Goal: Transaction & Acquisition: Purchase product/service

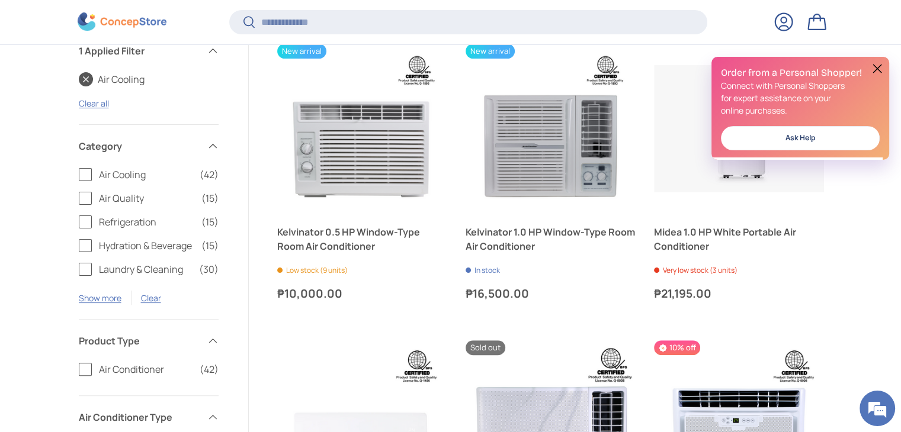
scroll to position [352, 0]
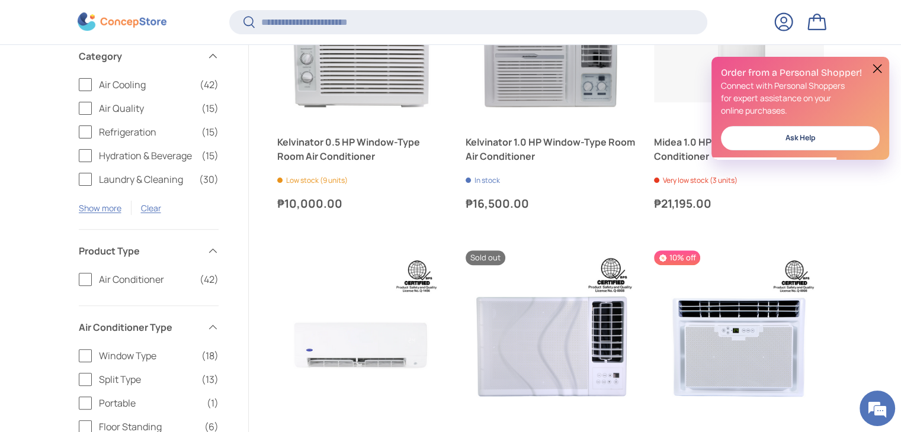
click at [84, 84] on label "Air Cooling (42)" at bounding box center [149, 85] width 140 height 14
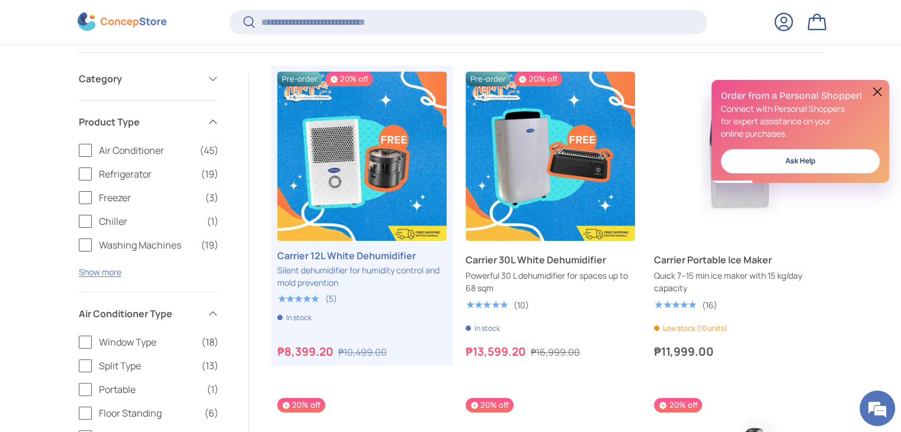
scroll to position [237, 0]
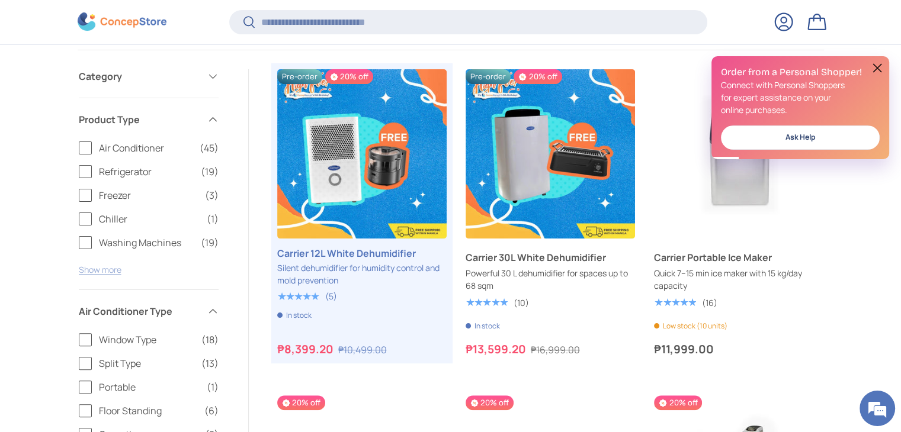
click at [107, 272] on button "Show more" at bounding box center [100, 269] width 43 height 11
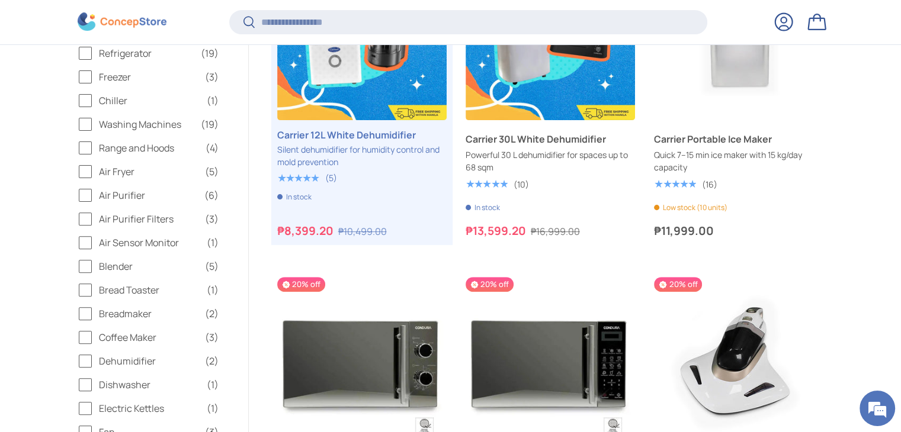
scroll to position [415, 0]
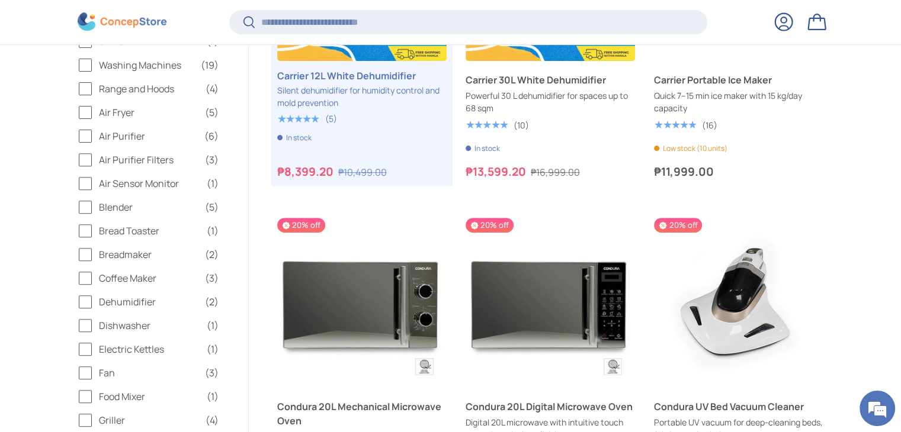
click at [85, 301] on label "Dehumidifier (2)" at bounding box center [149, 302] width 140 height 14
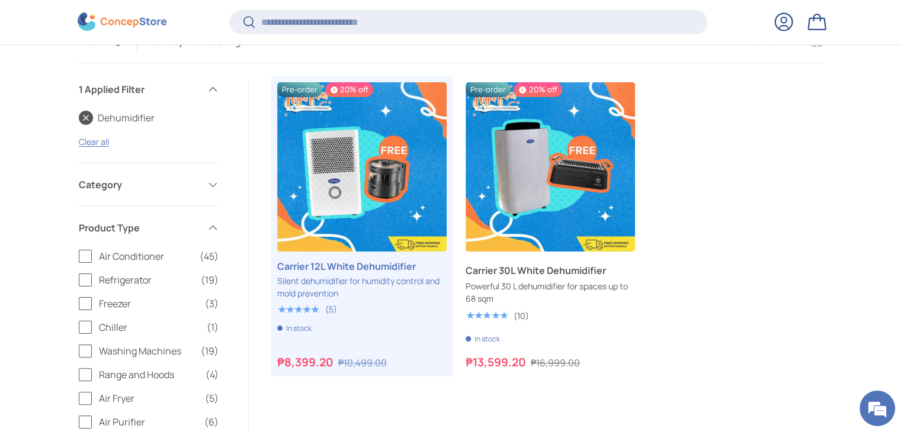
scroll to position [211, 0]
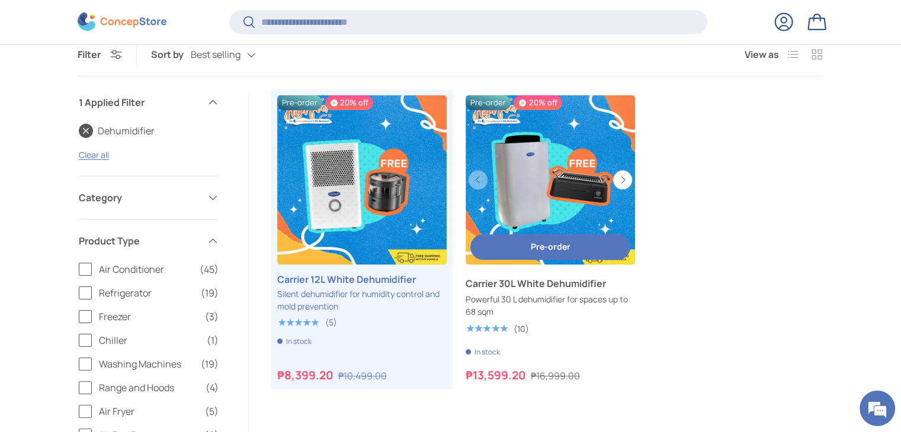
click at [559, 254] on button "Pre-order Pre-order" at bounding box center [550, 247] width 160 height 25
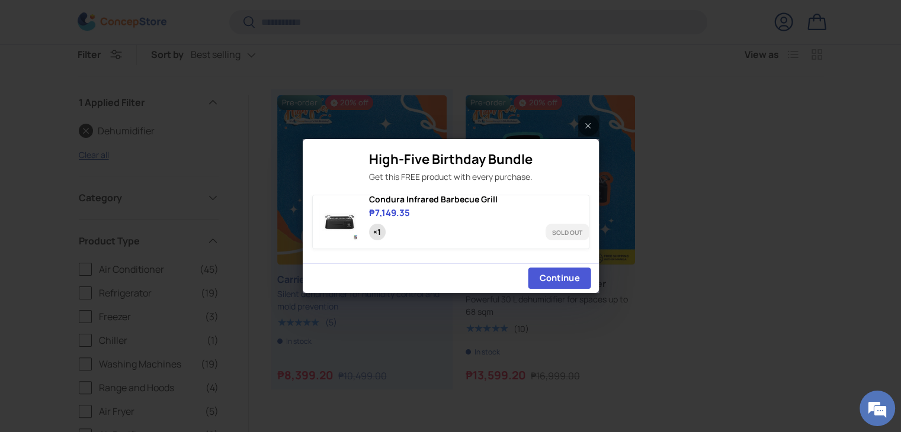
click at [548, 289] on button "Continue" at bounding box center [559, 278] width 63 height 21
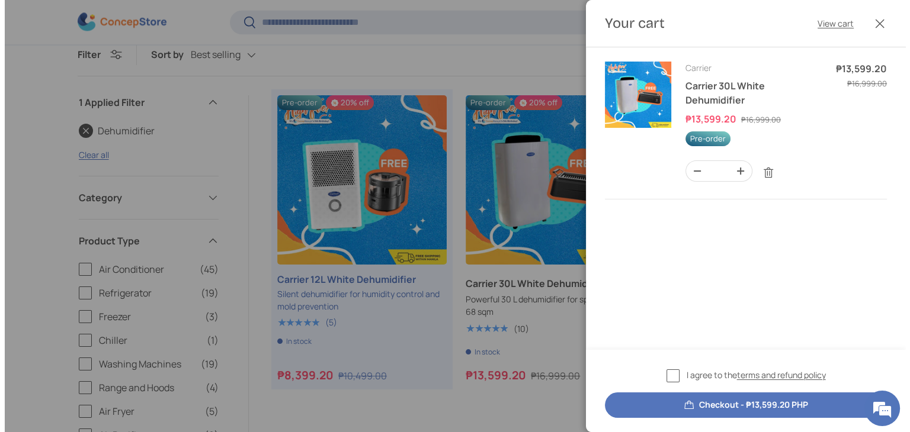
scroll to position [0, 0]
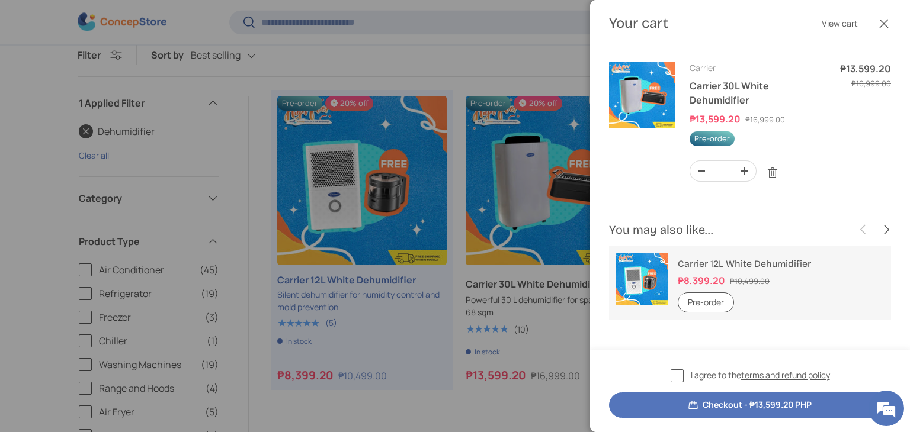
drag, startPoint x: 679, startPoint y: 377, endPoint x: 668, endPoint y: 370, distance: 13.3
click at [676, 378] on label "I agree to the terms and refund policy" at bounding box center [750, 376] width 159 height 14
click at [768, 408] on button "Checkout - ₱13,599.20 PHP" at bounding box center [750, 405] width 282 height 25
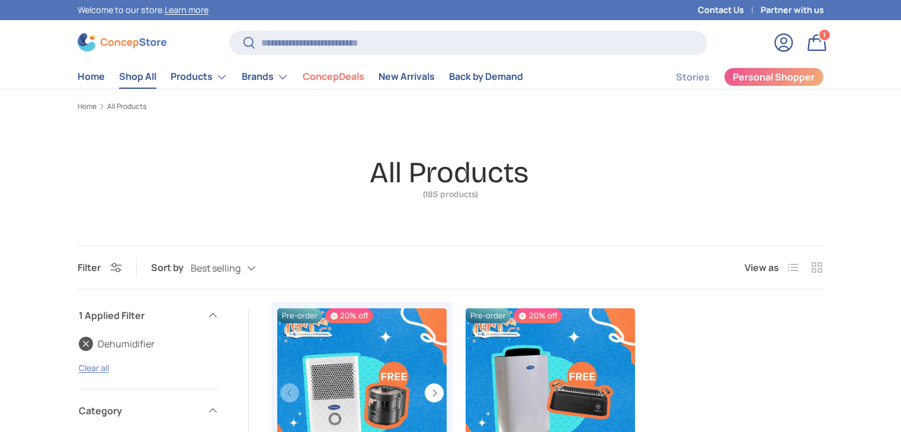
scroll to position [50, 0]
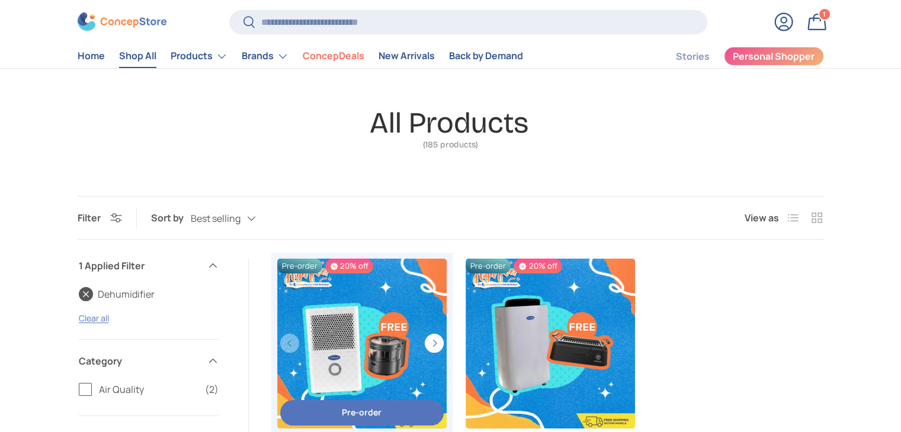
click at [347, 259] on link "Carrier 12L White Dehumidifier" at bounding box center [361, 343] width 169 height 169
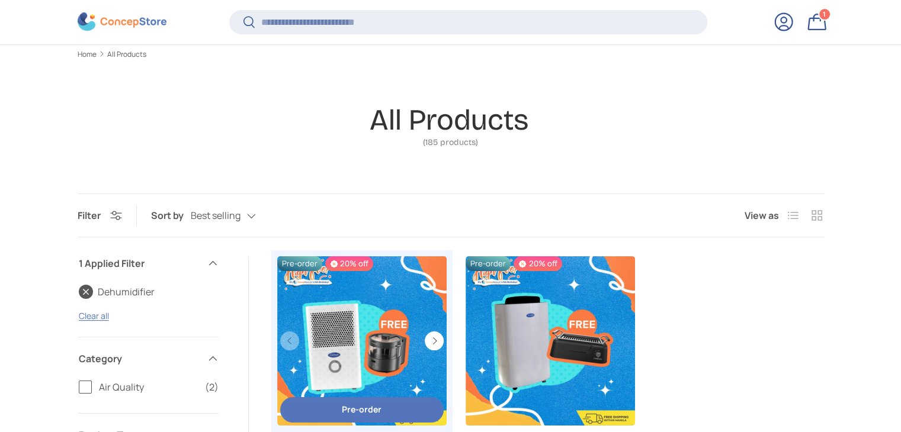
scroll to position [235, 0]
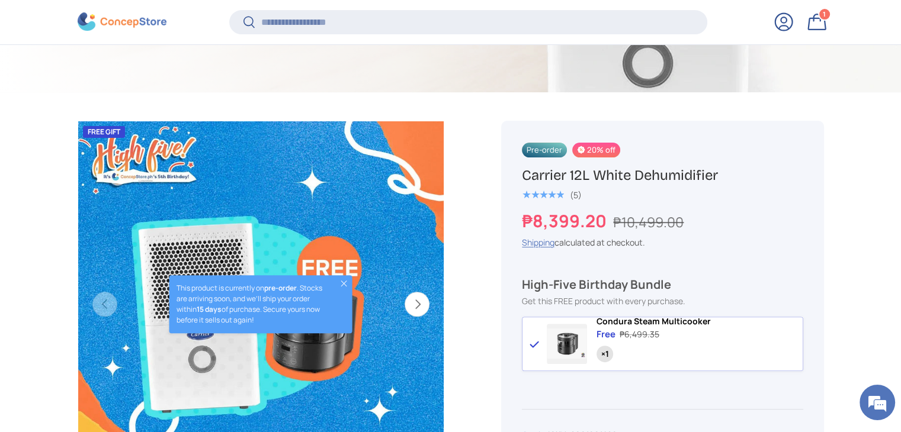
scroll to position [471, 0]
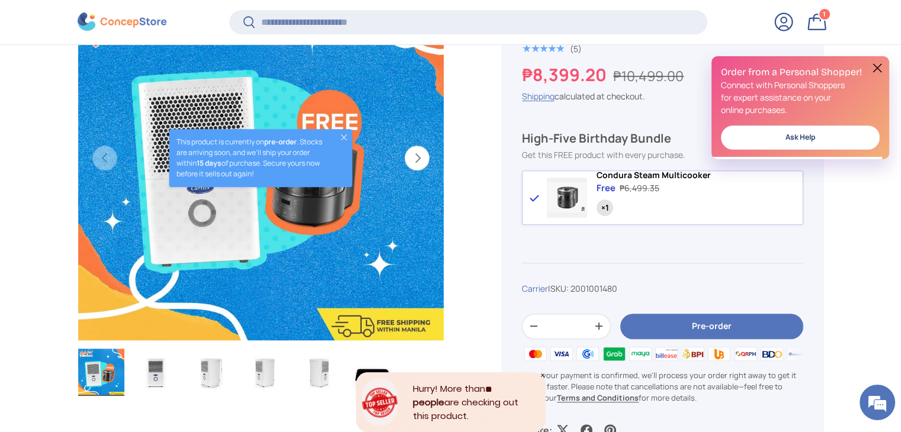
click at [422, 156] on button "Next" at bounding box center [417, 158] width 25 height 25
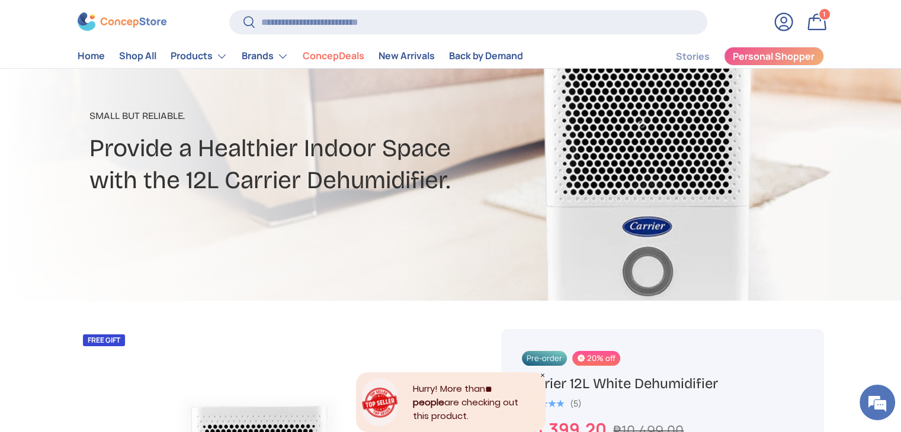
scroll to position [0, 0]
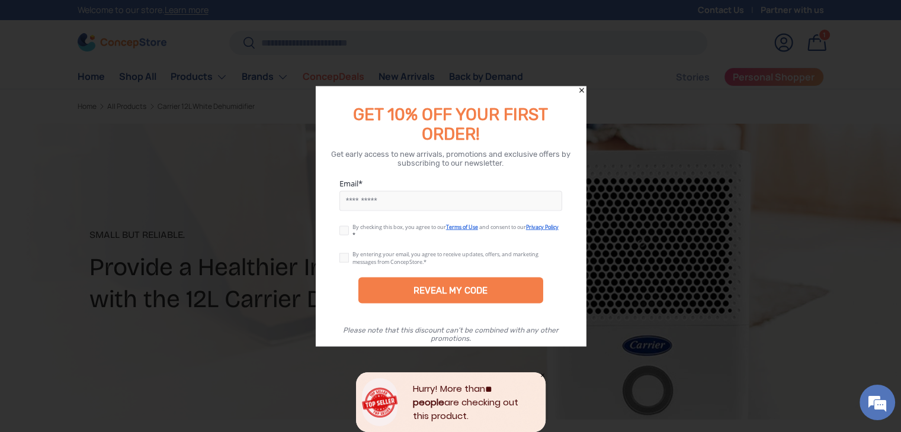
click at [392, 203] on input "Email" at bounding box center [450, 201] width 223 height 20
type input "**********"
click at [344, 233] on label at bounding box center [345, 228] width 13 height 9
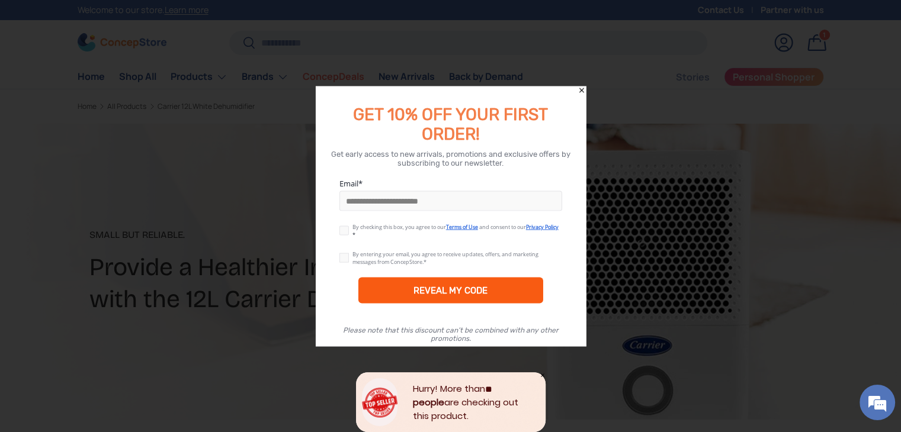
click at [435, 294] on div "REVEAL MY CODE" at bounding box center [450, 291] width 74 height 11
click at [476, 293] on div "REVEAL MY CODE" at bounding box center [450, 291] width 74 height 11
click at [435, 286] on div "REVEAL MY CODE" at bounding box center [450, 291] width 74 height 11
click at [493, 294] on div "REVEAL MY CODE" at bounding box center [450, 291] width 185 height 26
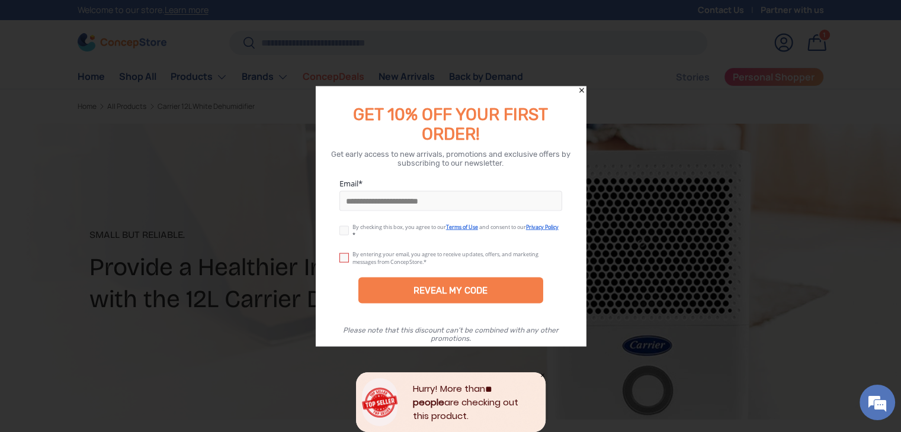
click at [345, 265] on div "By entering your email, you agree to receive updates, offers, and marketing mes…" at bounding box center [451, 258] width 270 height 27
click at [345, 259] on label at bounding box center [345, 255] width 13 height 9
click at [580, 90] on icon "Close" at bounding box center [582, 90] width 8 height 8
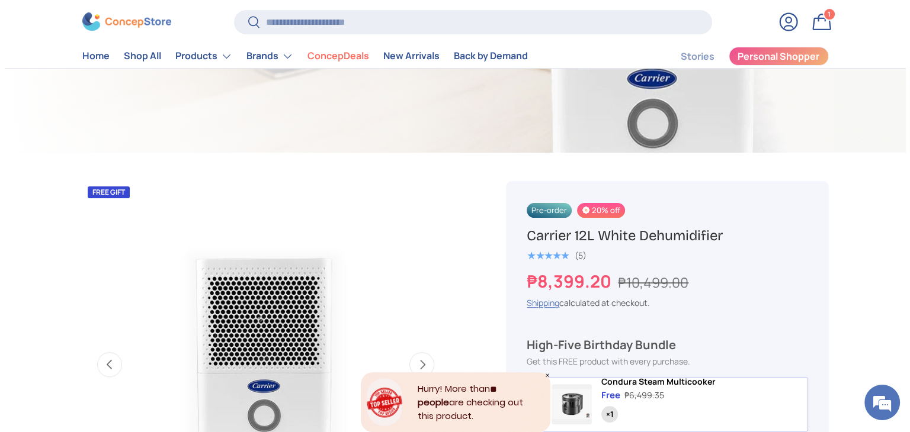
scroll to position [296, 0]
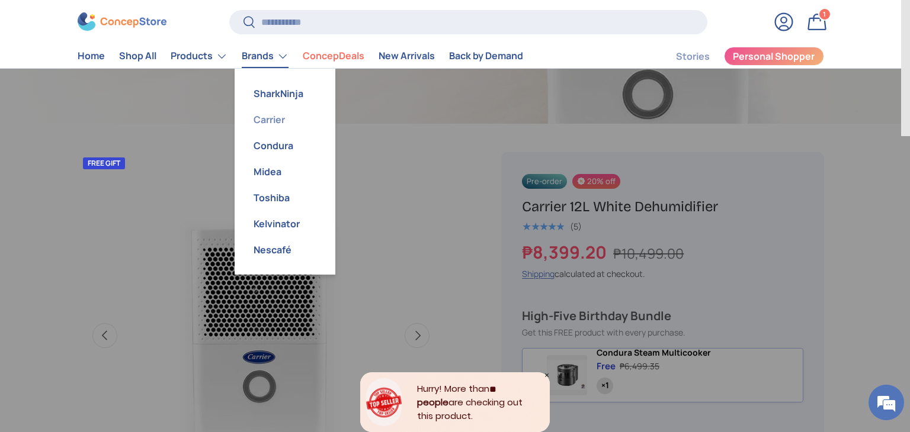
click at [271, 123] on link "Carrier" at bounding box center [285, 120] width 86 height 26
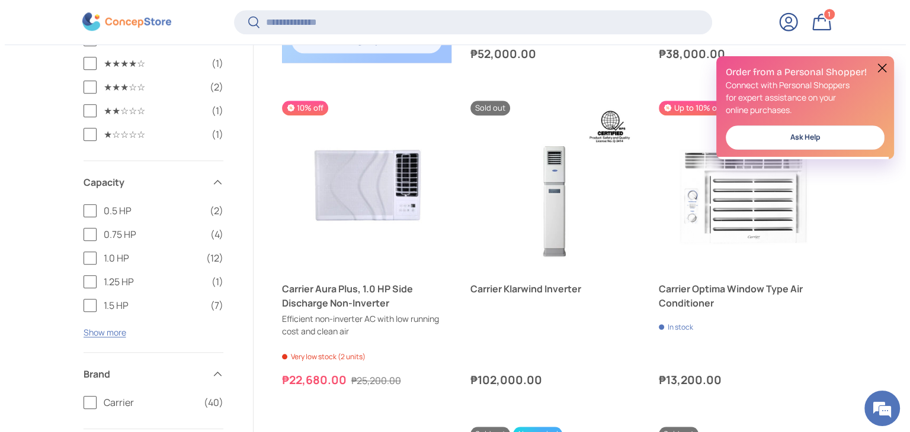
scroll to position [1039, 0]
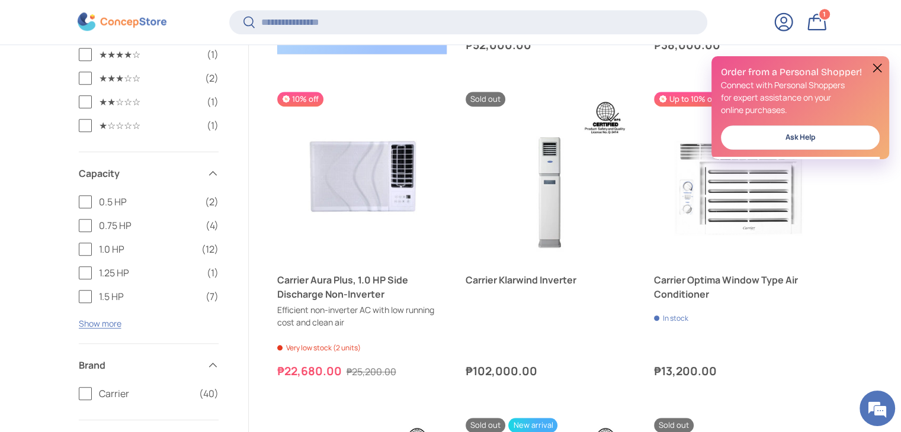
drag, startPoint x: 906, startPoint y: 67, endPoint x: 573, endPoint y: 42, distance: 333.8
click at [303, 17] on input "Search" at bounding box center [467, 22] width 477 height 24
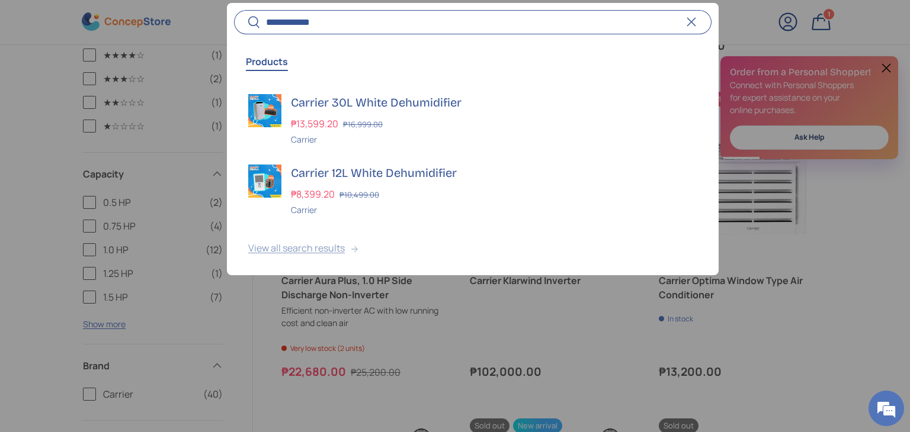
type input "**********"
click at [317, 242] on button "View all search results" at bounding box center [473, 251] width 492 height 50
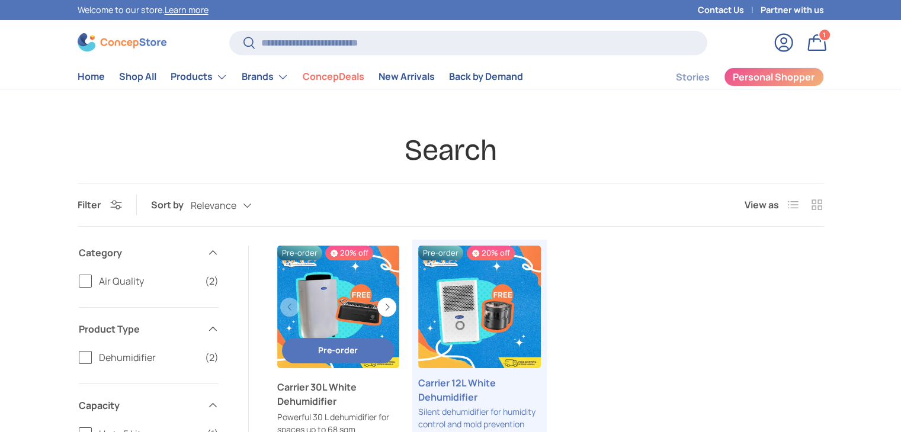
click at [332, 246] on link "Carrier 30L White Dehumidifier" at bounding box center [338, 307] width 123 height 123
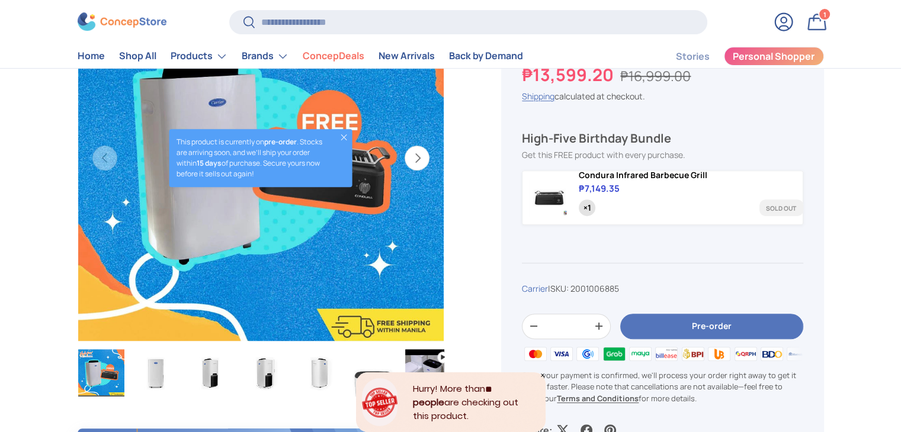
scroll to position [474, 0]
click at [152, 368] on img "Gallery Viewer" at bounding box center [156, 372] width 46 height 47
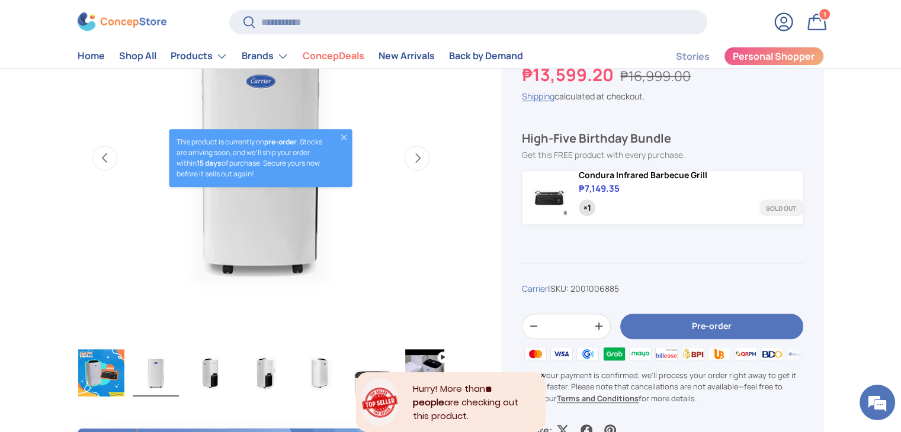
click at [208, 373] on img "Gallery Viewer" at bounding box center [210, 372] width 46 height 47
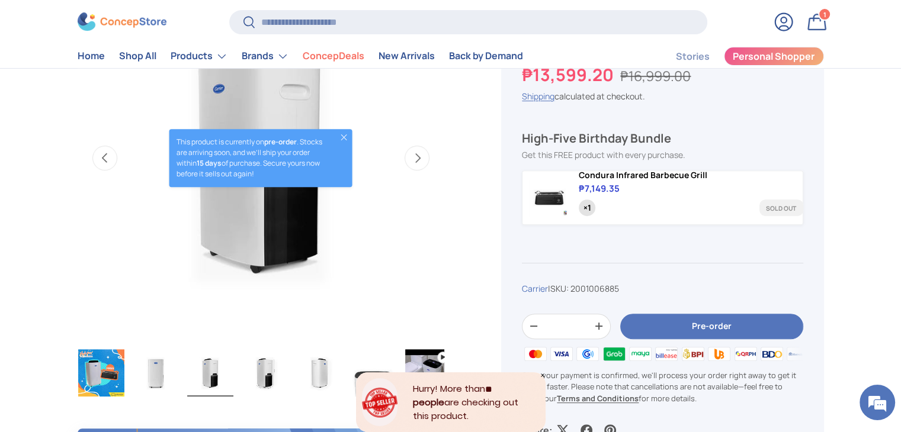
click at [344, 136] on button "Close" at bounding box center [343, 137] width 9 height 9
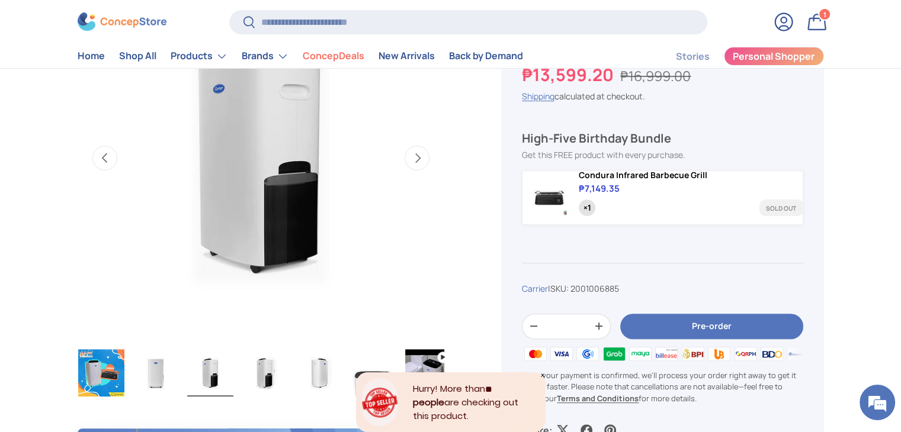
click at [263, 391] on img "Gallery Viewer" at bounding box center [265, 372] width 46 height 47
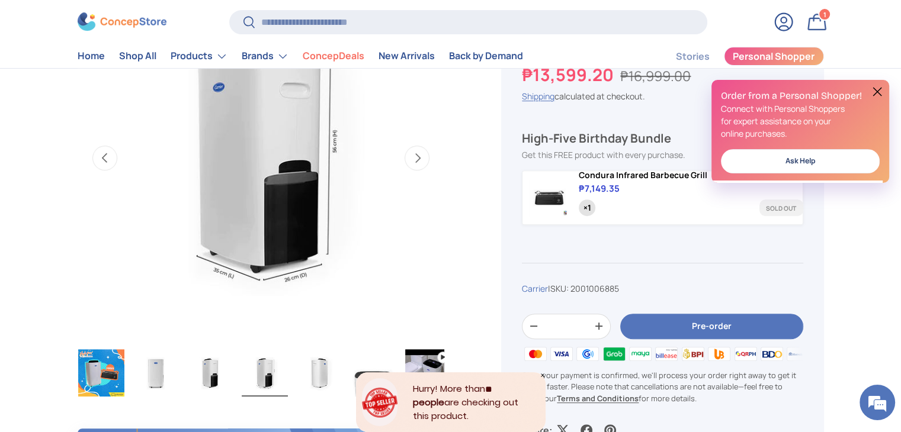
click at [325, 376] on img "Gallery Viewer" at bounding box center [319, 372] width 46 height 47
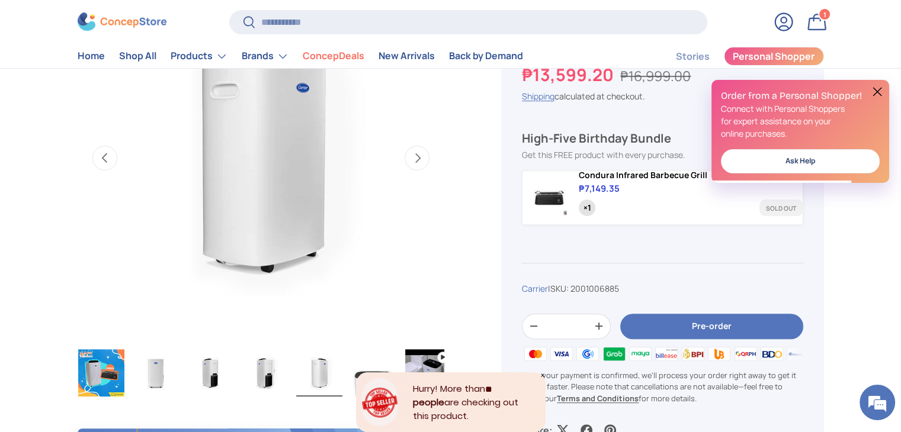
click at [542, 375] on icon "Close" at bounding box center [543, 376] width 4 height 4
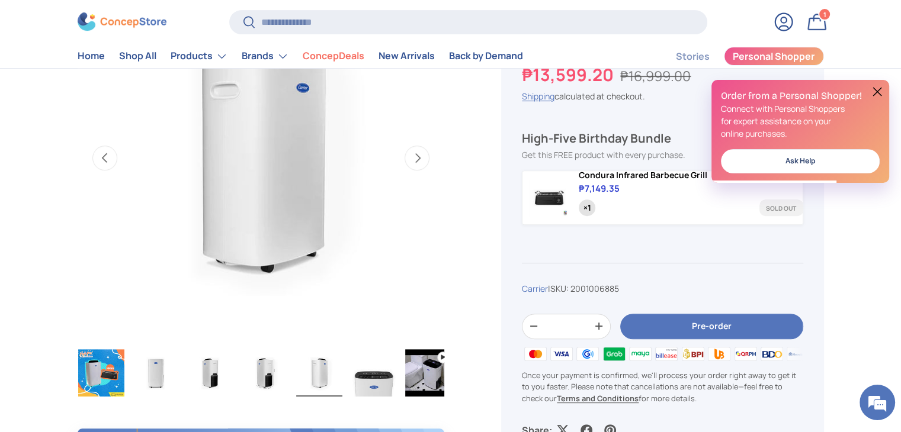
click at [367, 376] on img "Gallery Viewer" at bounding box center [374, 372] width 46 height 47
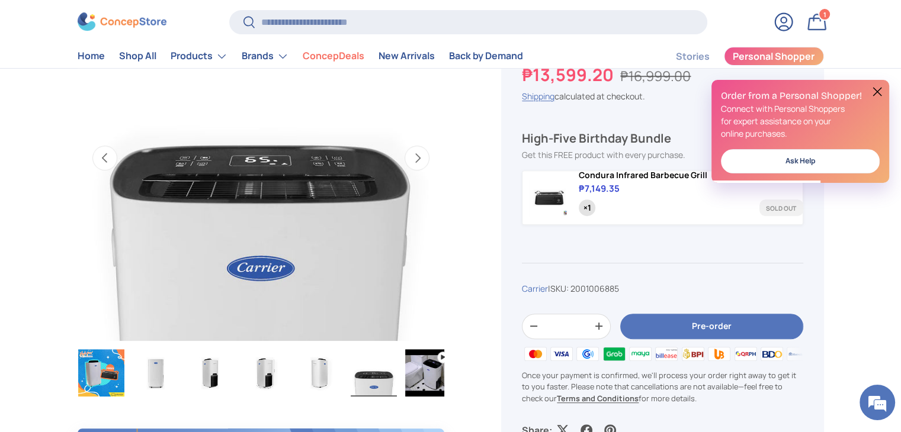
click at [435, 373] on img "Gallery Viewer" at bounding box center [428, 372] width 46 height 47
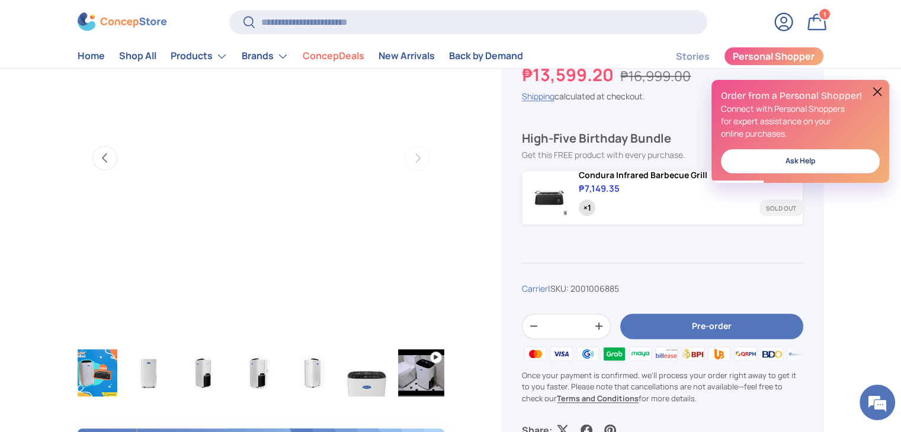
scroll to position [0, 0]
click at [881, 87] on button at bounding box center [877, 92] width 14 height 14
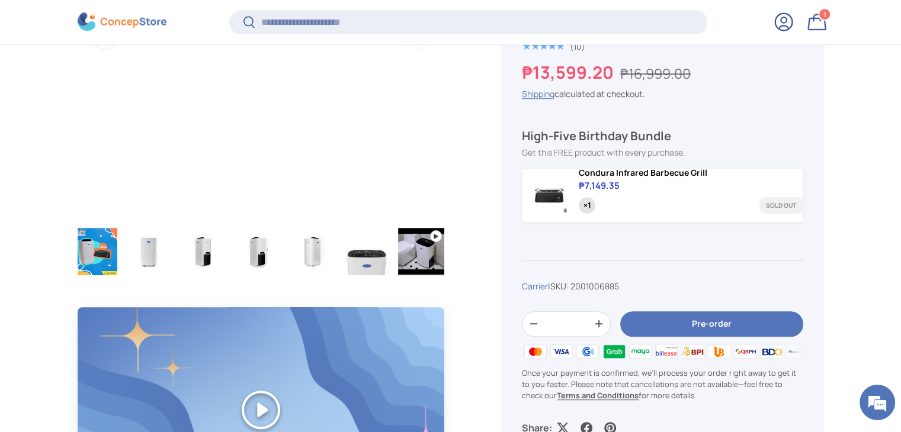
scroll to position [945, 0]
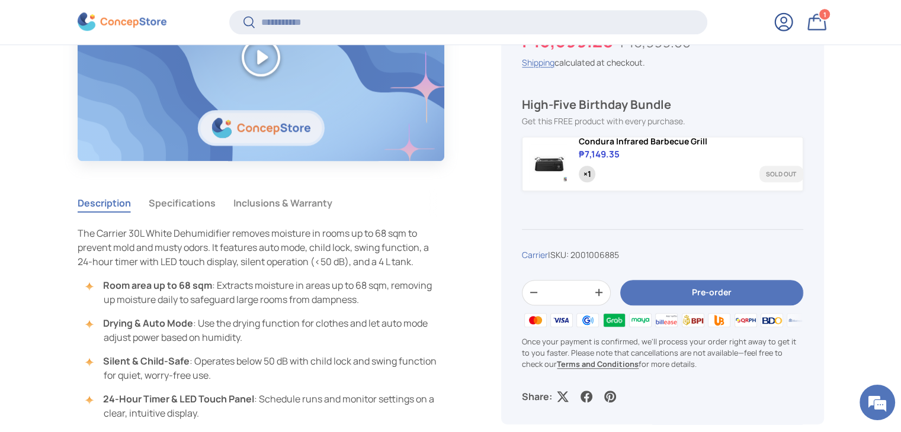
click at [162, 204] on button "Specifications" at bounding box center [182, 203] width 67 height 27
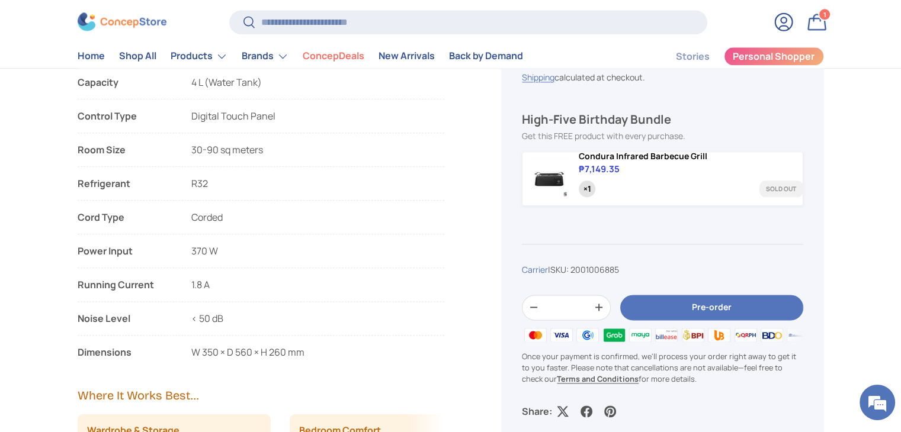
scroll to position [1362, 0]
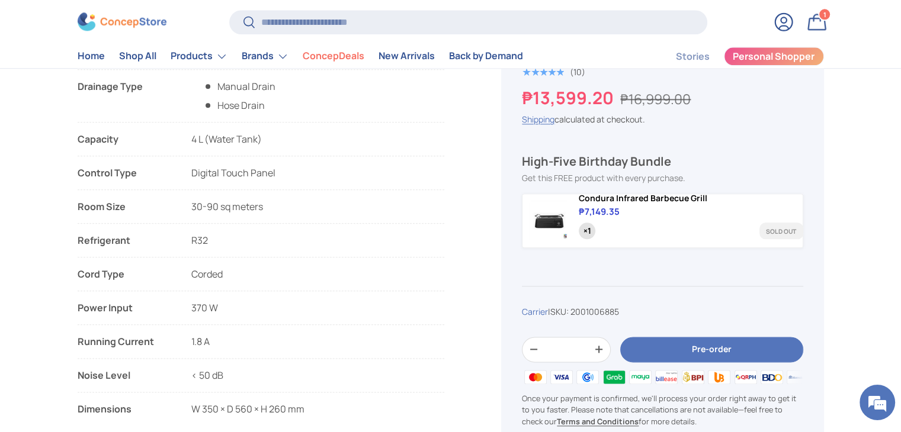
click at [808, 24] on link "Bag 1 1 item" at bounding box center [817, 22] width 26 height 26
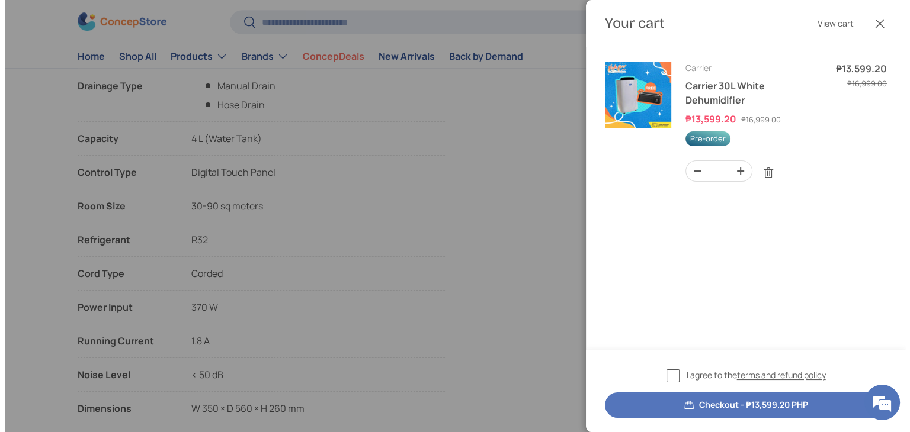
scroll to position [0, 0]
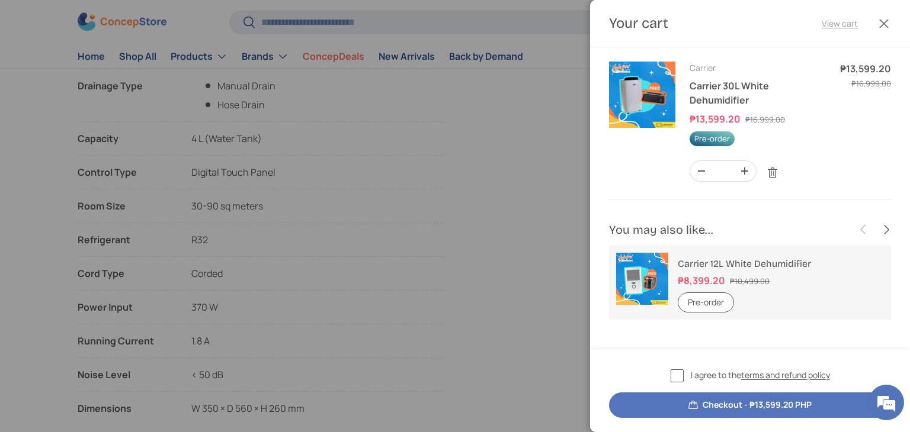
click at [829, 25] on link "View cart" at bounding box center [840, 23] width 36 height 12
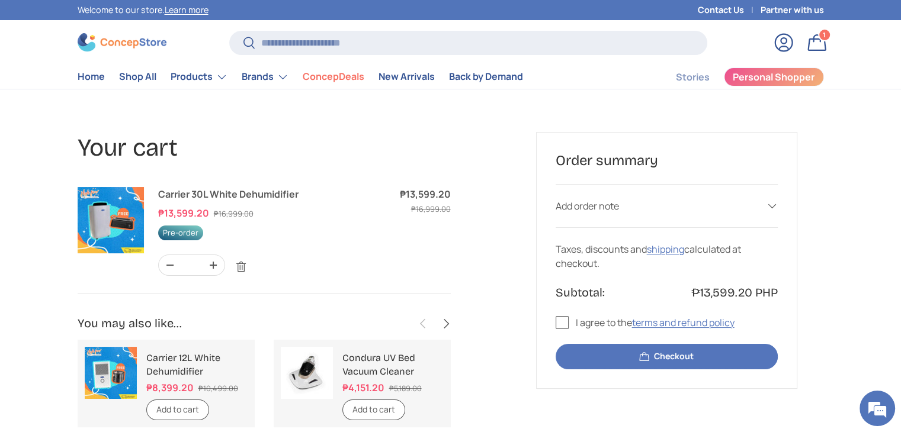
click at [561, 319] on label "I agree to the terms and refund policy" at bounding box center [645, 323] width 179 height 14
click at [627, 204] on div "Add order note" at bounding box center [667, 206] width 222 height 14
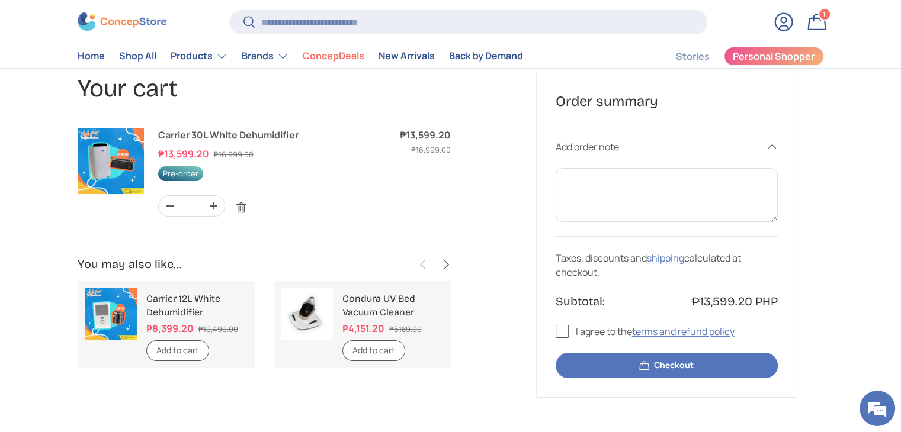
click at [709, 370] on button "Checkout" at bounding box center [667, 365] width 222 height 25
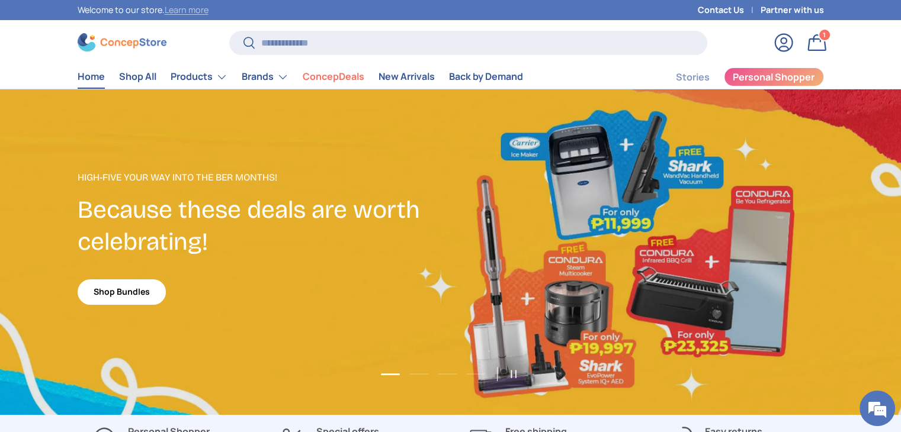
click at [201, 12] on link "Learn more" at bounding box center [187, 9] width 44 height 11
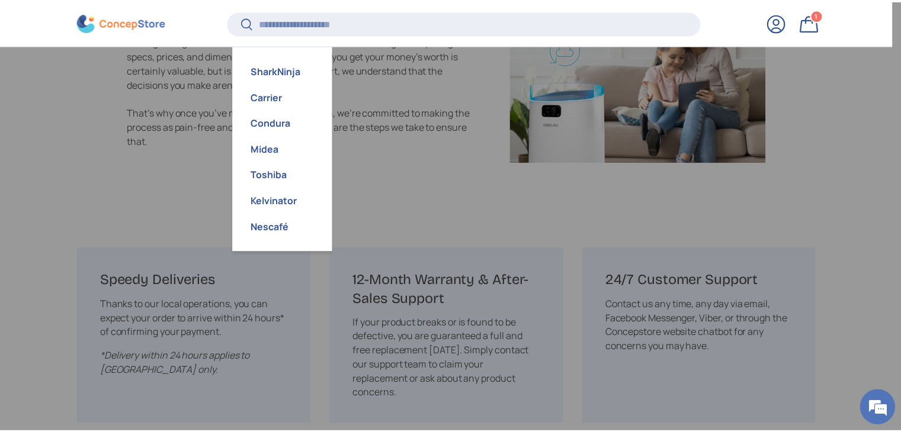
scroll to position [2441, 4843]
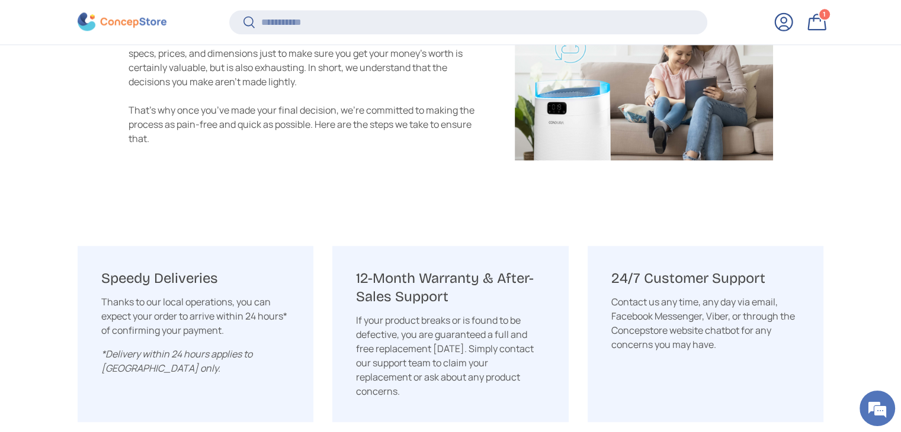
click at [71, 13] on header "Search Search Reset Log in Bag 1 1 item Menu Home Shop All Products Back Produc…" at bounding box center [451, 27] width 822 height 36
click at [81, 15] on img at bounding box center [122, 22] width 89 height 18
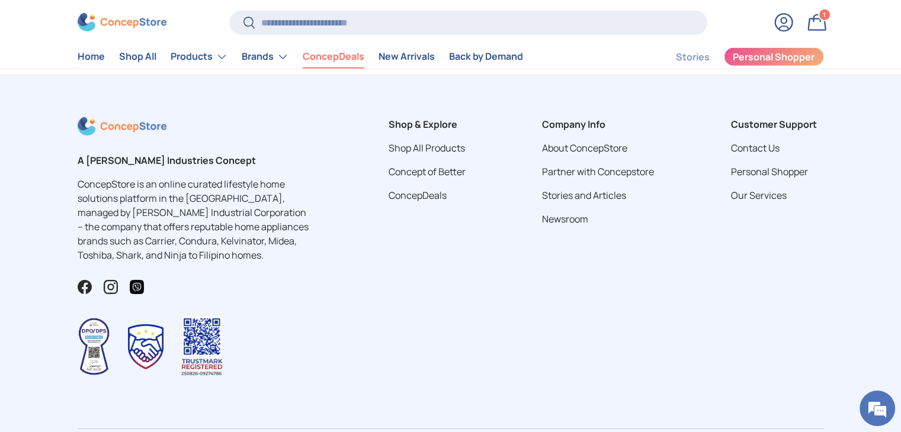
scroll to position [3792, 0]
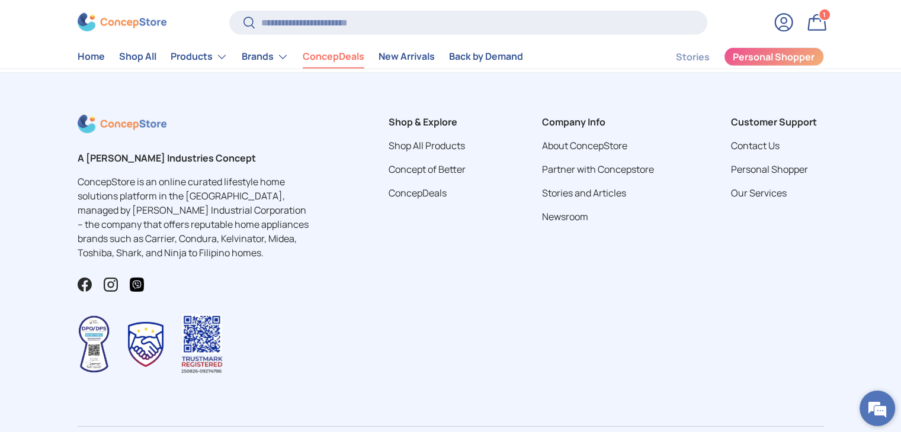
click at [875, 399] on em at bounding box center [877, 409] width 32 height 32
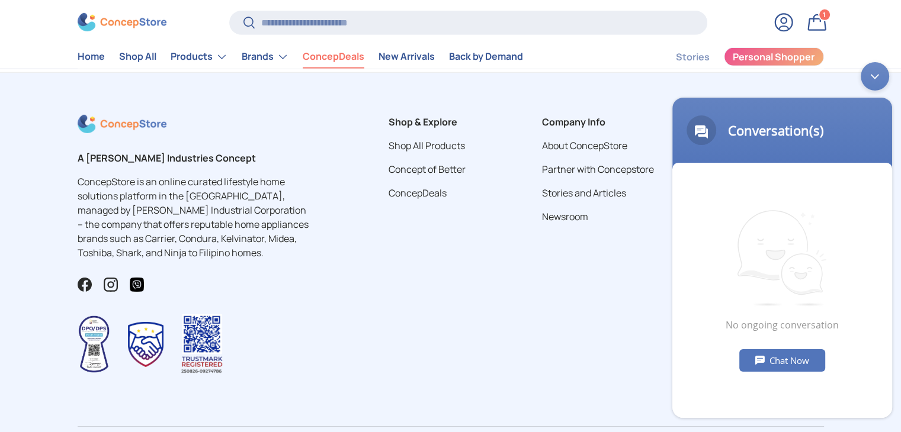
scroll to position [0, 0]
click at [795, 357] on div "Chat Now" at bounding box center [782, 360] width 86 height 23
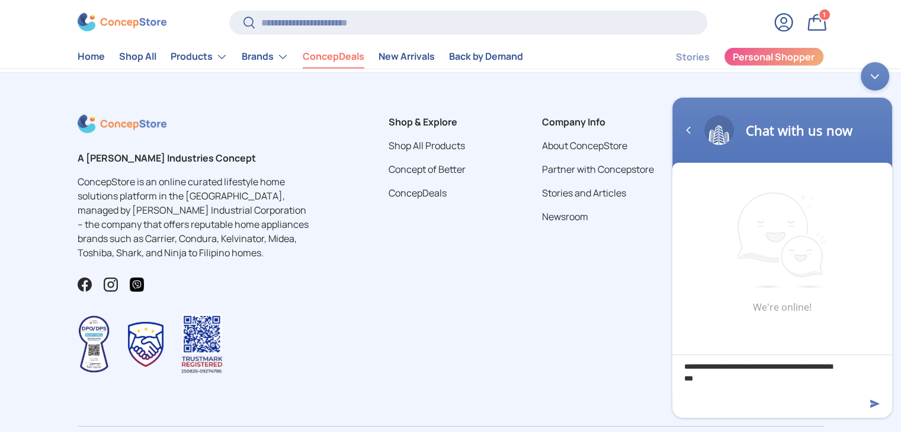
type textarea "**********"
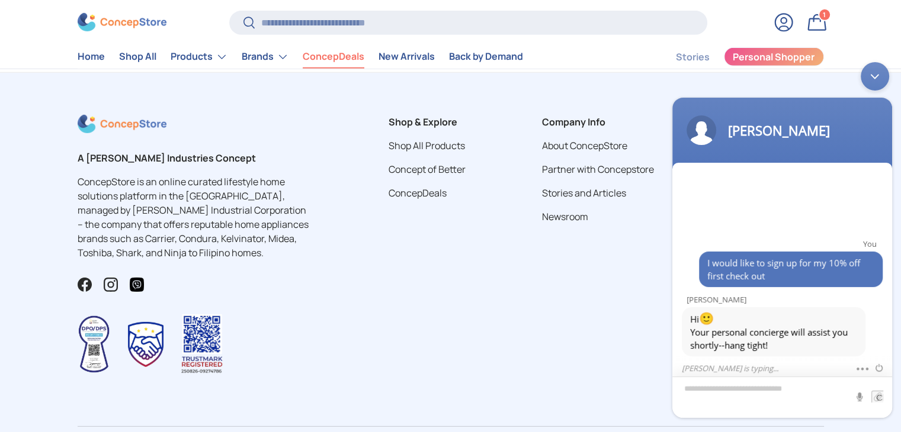
click at [737, 389] on textarea "Type your message and hit 'Enter'" at bounding box center [782, 396] width 220 height 41
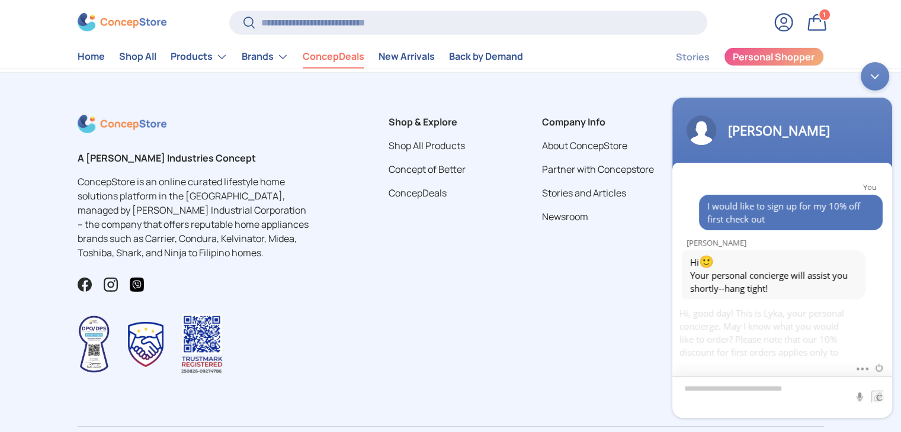
scroll to position [21, 0]
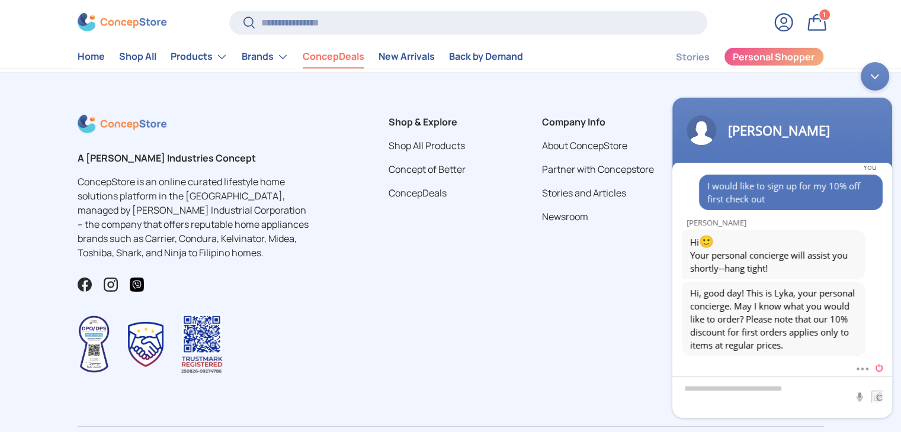
click at [877, 364] on span at bounding box center [876, 367] width 13 height 12
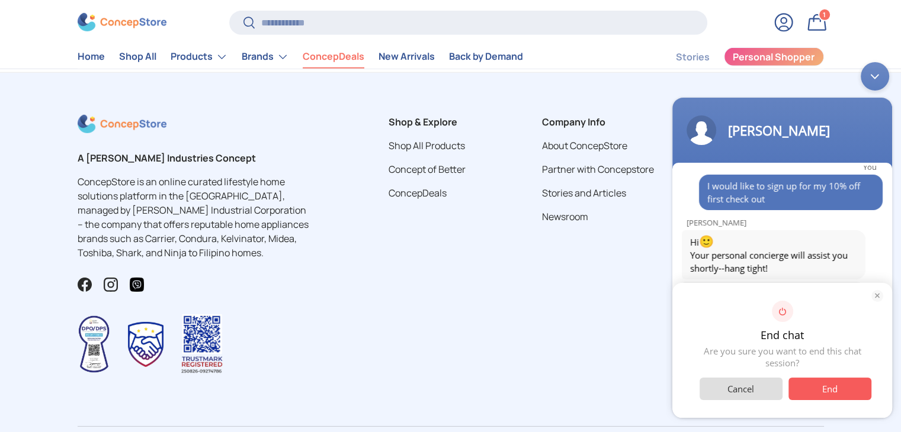
click at [833, 395] on span "End" at bounding box center [829, 388] width 83 height 23
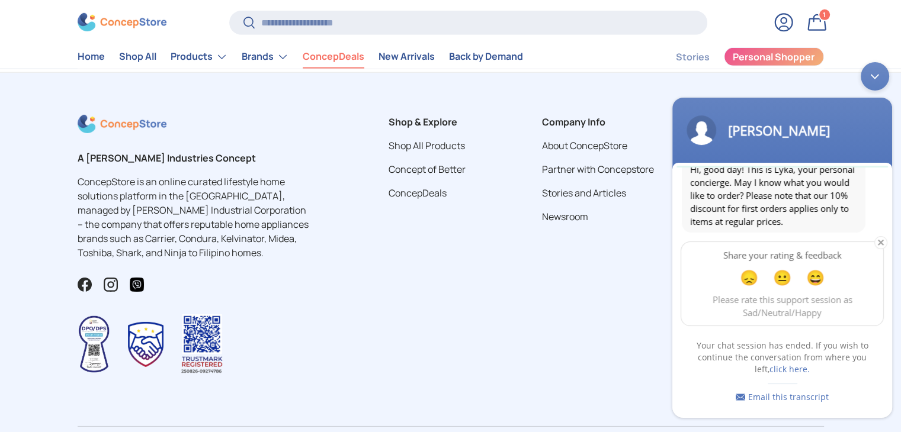
click at [835, 391] on div "Email this transcript" at bounding box center [782, 393] width 178 height 20
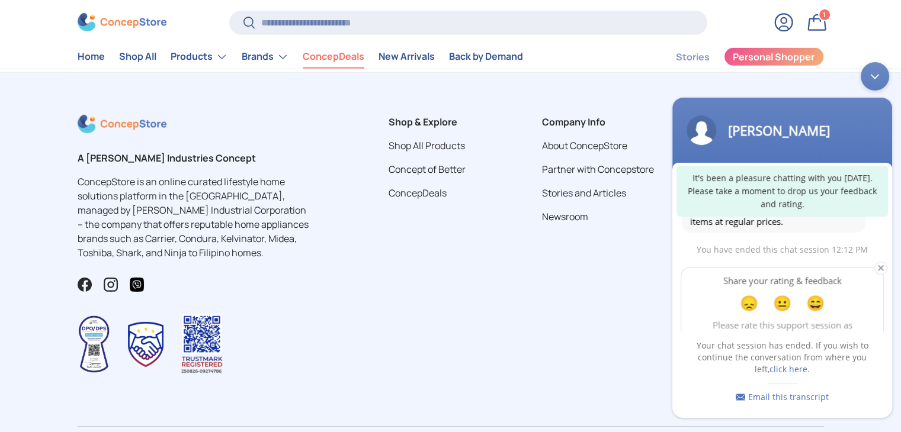
scroll to position [169, 0]
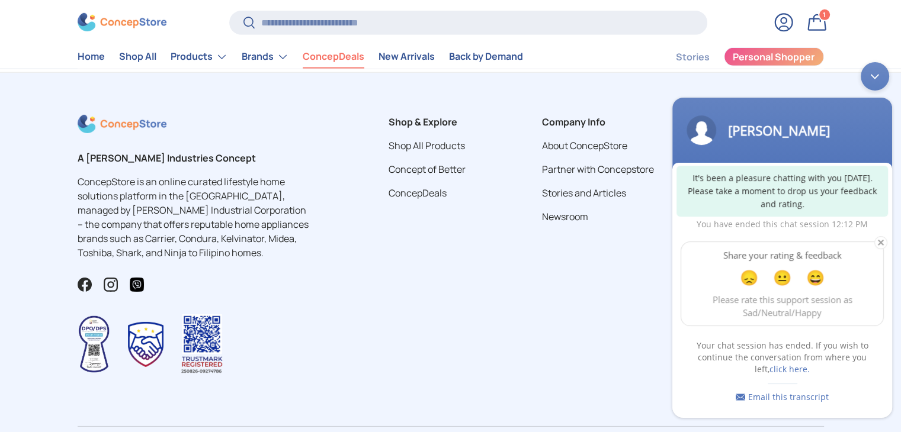
click at [875, 83] on div "Minimize live chat window" at bounding box center [875, 76] width 28 height 28
